Goal: Task Accomplishment & Management: Manage account settings

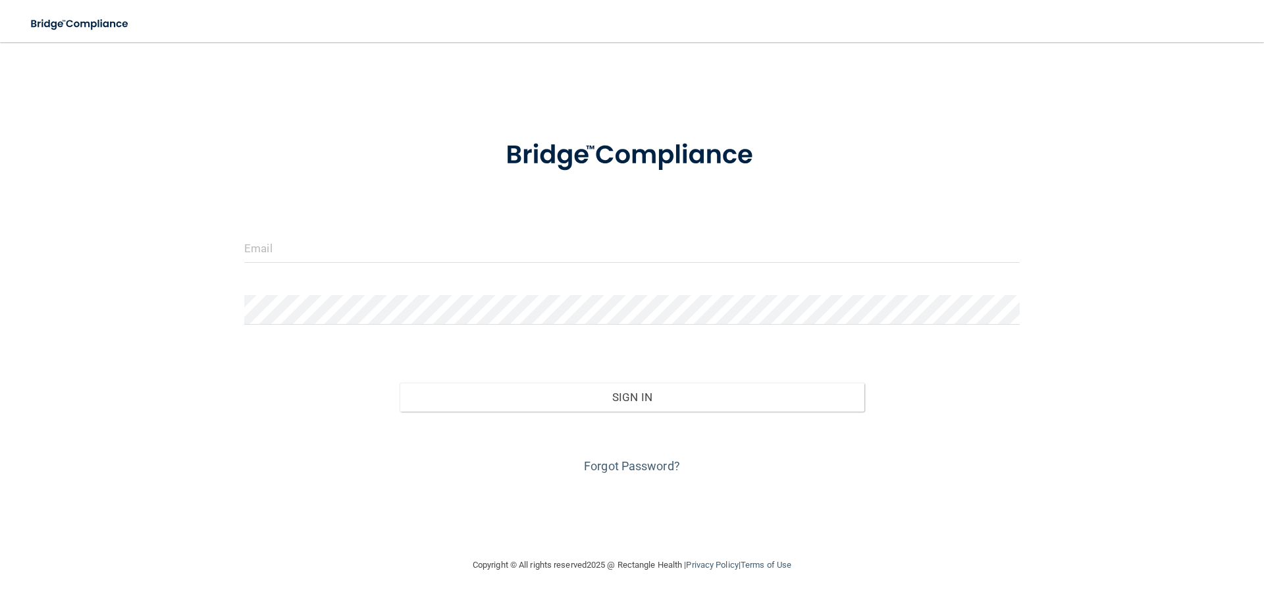
click at [355, 267] on div at bounding box center [631, 252] width 795 height 39
click at [343, 246] on input "email" at bounding box center [631, 248] width 775 height 30
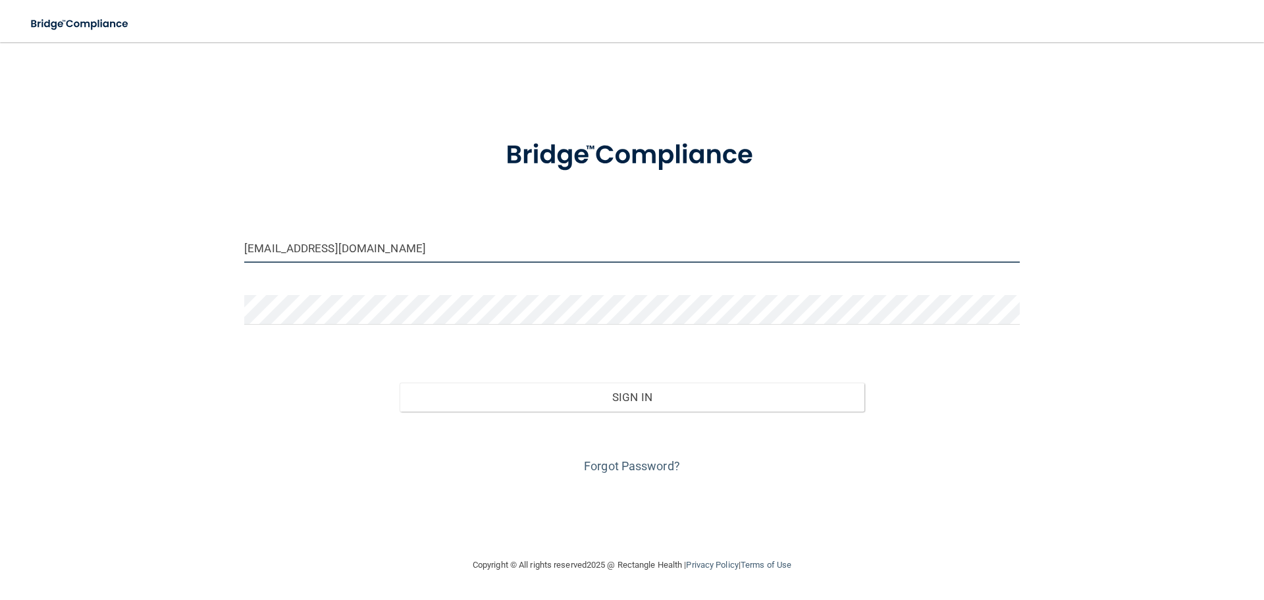
type input "[EMAIL_ADDRESS][DOMAIN_NAME]"
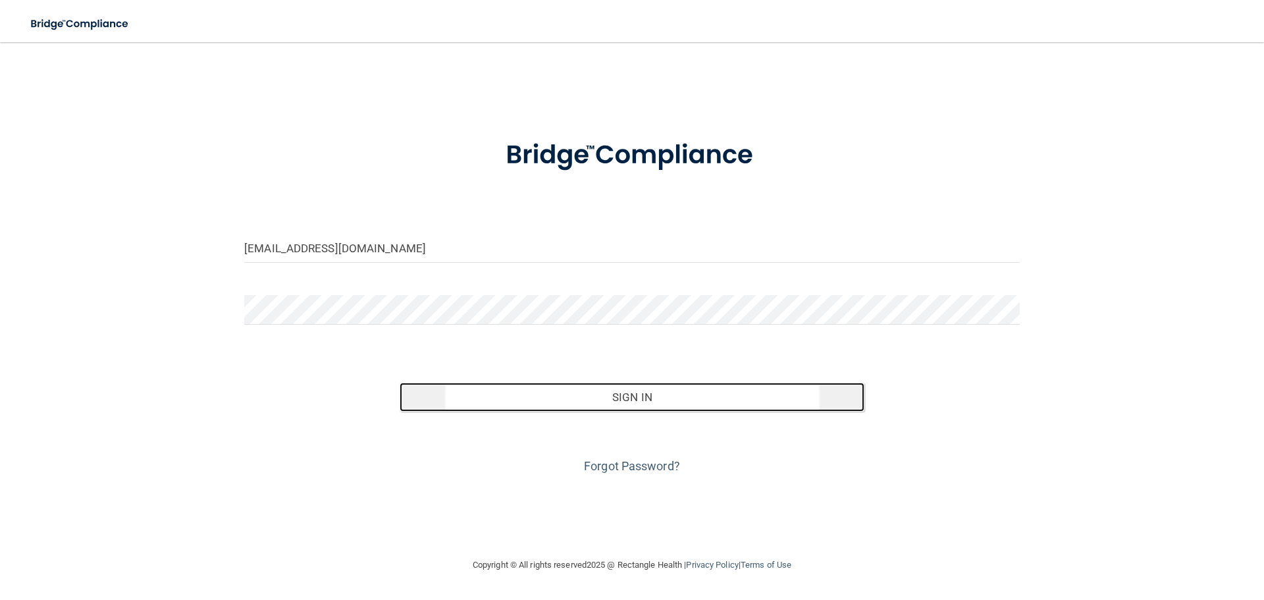
click at [650, 398] on button "Sign In" at bounding box center [632, 396] width 465 height 29
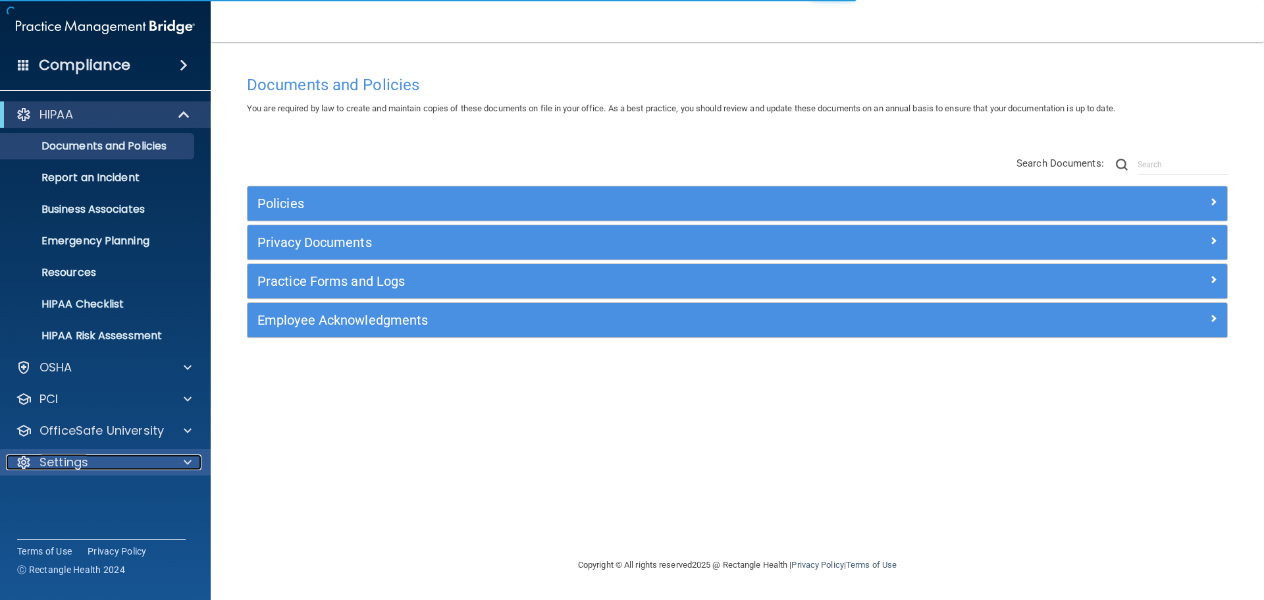
click at [52, 463] on p "Settings" at bounding box center [63, 462] width 49 height 16
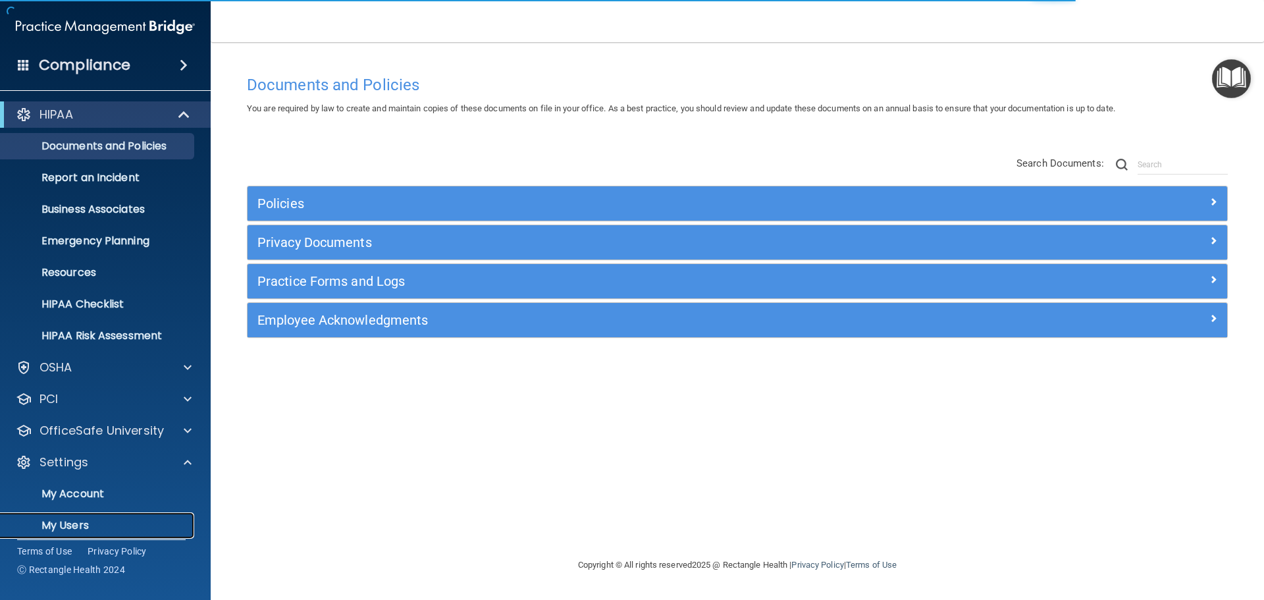
click at [68, 527] on p "My Users" at bounding box center [99, 525] width 180 height 13
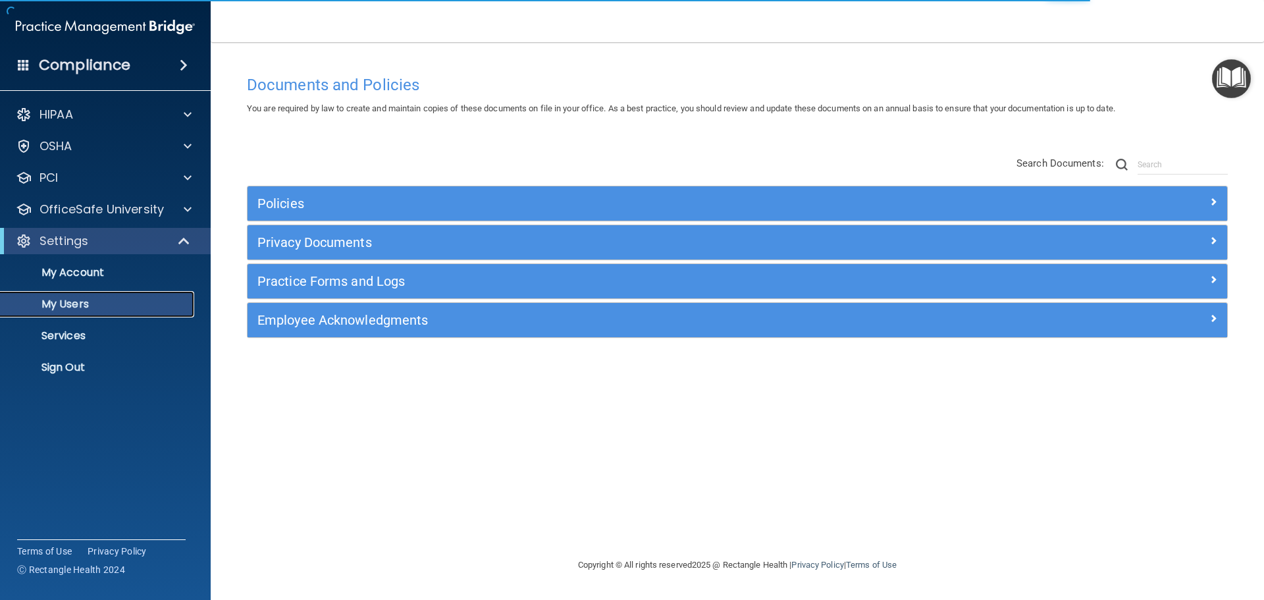
select select "20"
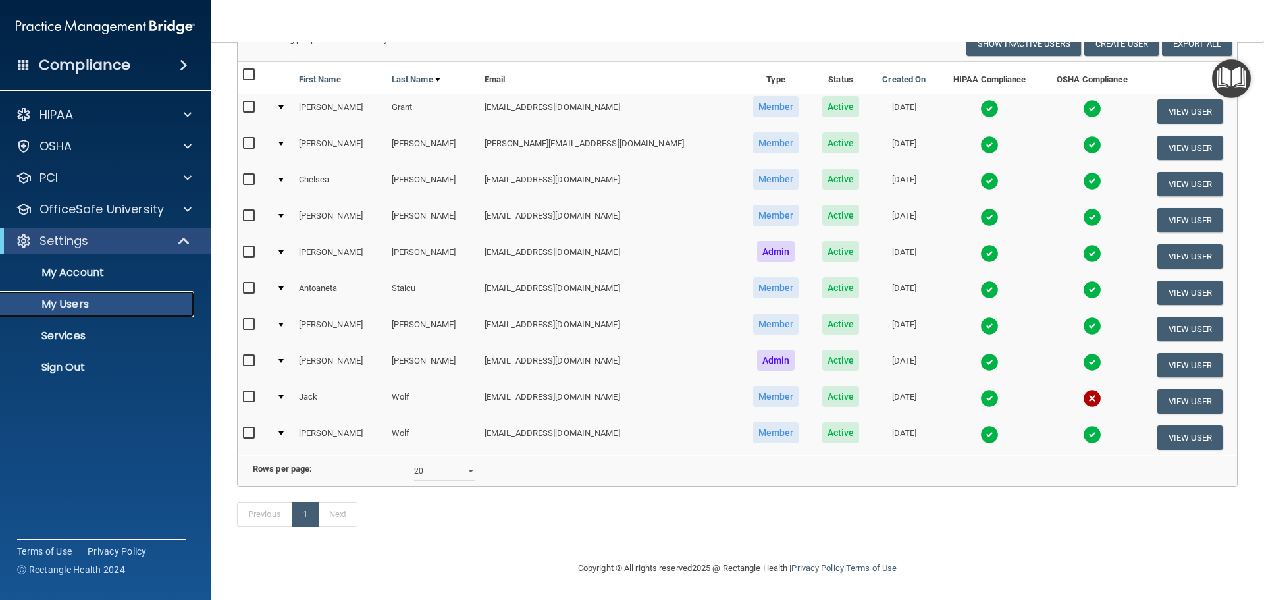
scroll to position [62, 0]
